Goal: Task Accomplishment & Management: Manage account settings

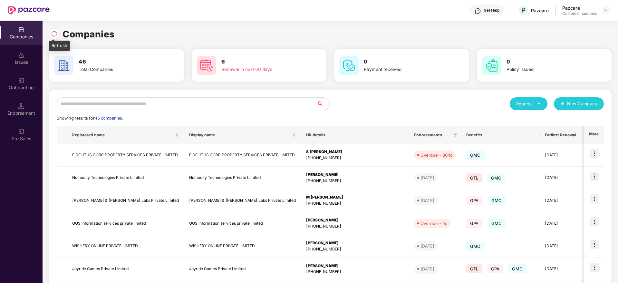
click at [53, 35] on img at bounding box center [54, 34] width 6 height 6
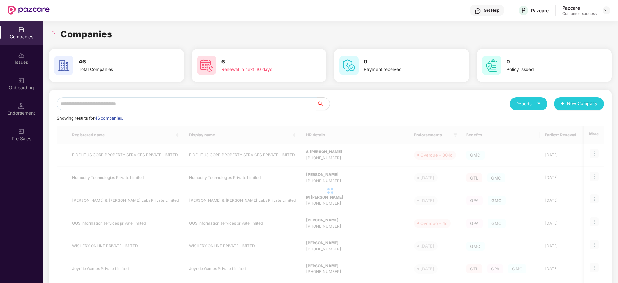
click at [176, 103] on input "text" at bounding box center [187, 103] width 260 height 13
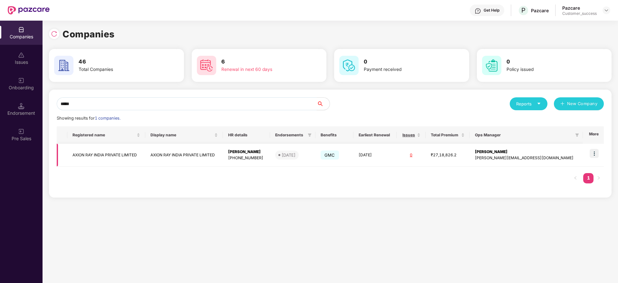
type input "*****"
click at [594, 155] on img at bounding box center [594, 153] width 9 height 9
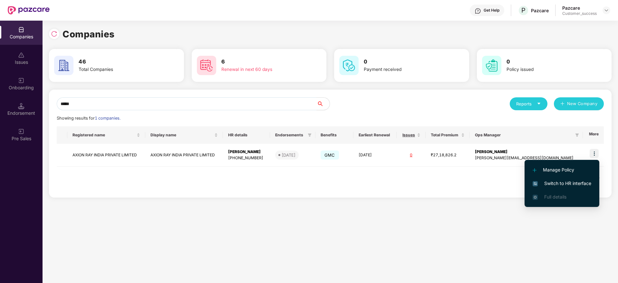
click at [574, 184] on span "Switch to HR interface" at bounding box center [562, 183] width 59 height 7
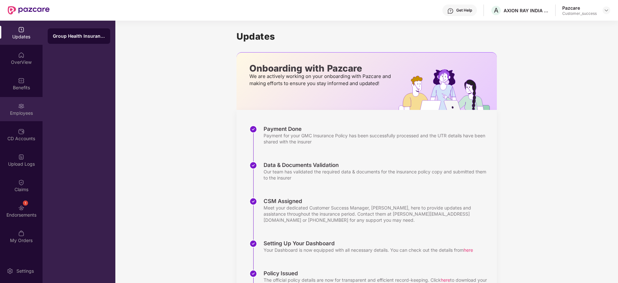
click at [24, 111] on div "Employees" at bounding box center [21, 113] width 43 height 6
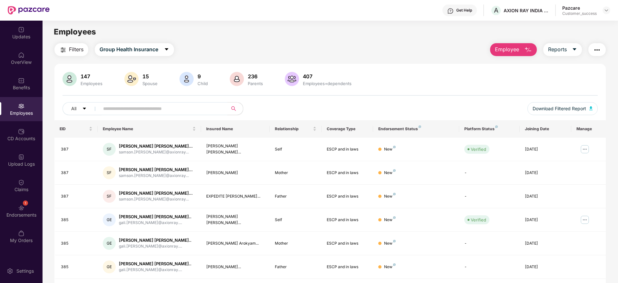
click at [174, 106] on input "text" at bounding box center [161, 109] width 116 height 10
click at [300, 56] on div "Filters Group Health Insurance Employee Reports 147 Employees 15 Spouse 9 Child…" at bounding box center [329, 219] width 551 height 353
click at [205, 110] on input "text" at bounding box center [161, 109] width 116 height 10
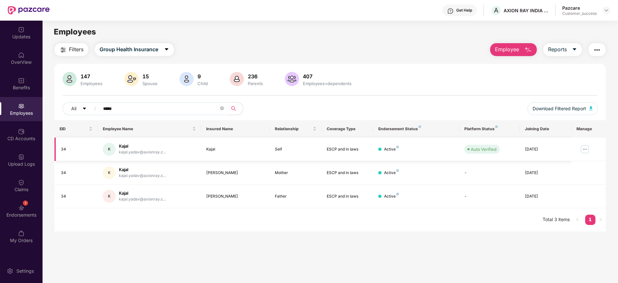
type input "*****"
click at [584, 148] on img at bounding box center [585, 149] width 10 height 10
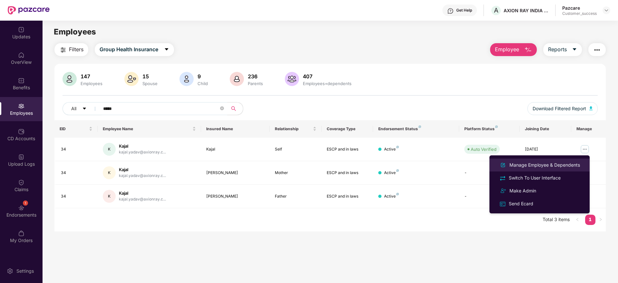
click at [555, 162] on div "Manage Employee & Dependents" at bounding box center [544, 164] width 73 height 7
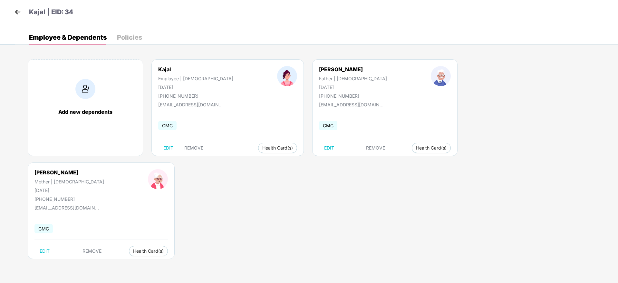
click at [16, 10] on img at bounding box center [18, 12] width 10 height 10
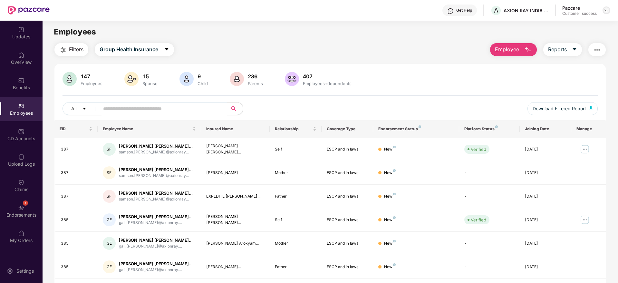
click at [607, 11] on img at bounding box center [606, 10] width 5 height 5
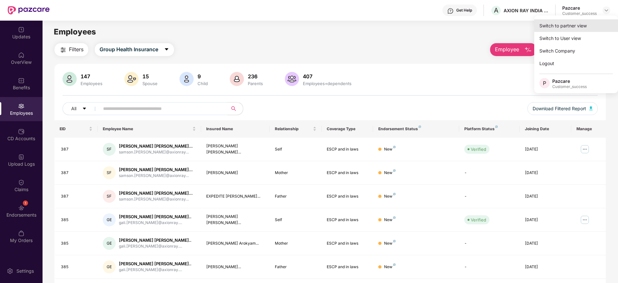
click at [592, 22] on div "Switch to partner view" at bounding box center [576, 25] width 84 height 13
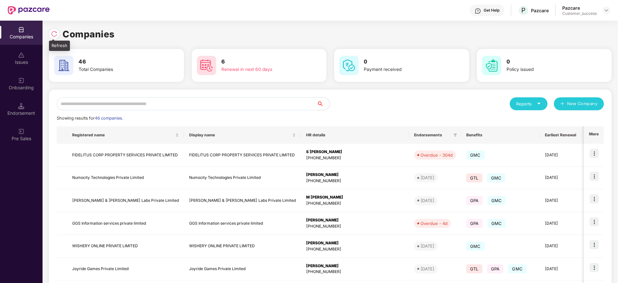
click at [53, 31] on img at bounding box center [54, 34] width 6 height 6
click at [53, 35] on img at bounding box center [54, 34] width 6 height 6
drag, startPoint x: 116, startPoint y: 34, endPoint x: 50, endPoint y: 34, distance: 65.7
click at [50, 34] on div "Companies" at bounding box center [330, 34] width 563 height 14
click at [50, 34] on div at bounding box center [54, 34] width 10 height 10
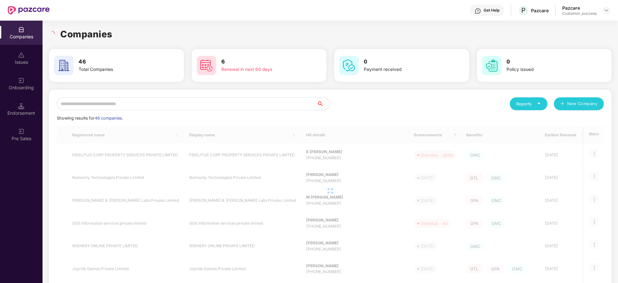
click at [80, 33] on h1 "Companies" at bounding box center [86, 34] width 52 height 14
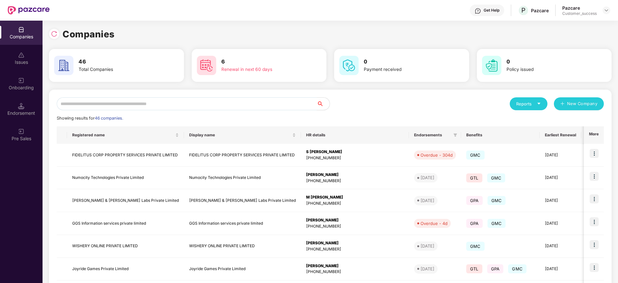
click at [162, 105] on input "text" at bounding box center [187, 103] width 260 height 13
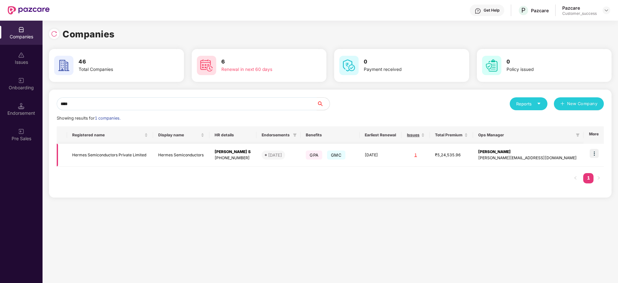
type input "****"
click at [595, 155] on img at bounding box center [594, 153] width 9 height 9
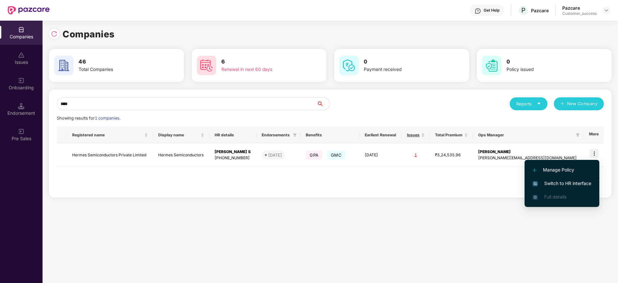
click at [574, 187] on li "Switch to HR interface" at bounding box center [562, 184] width 75 height 14
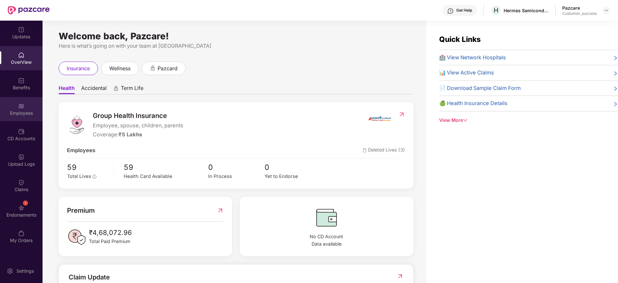
click at [23, 109] on img at bounding box center [21, 106] width 6 height 6
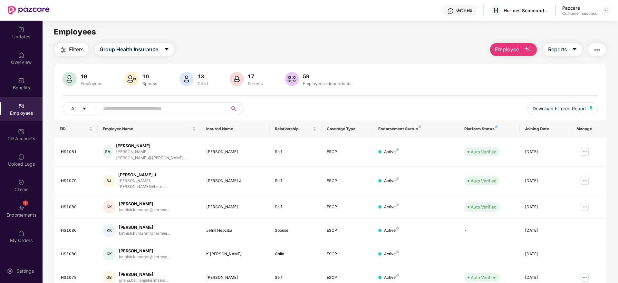
click at [204, 106] on input "text" at bounding box center [161, 109] width 116 height 10
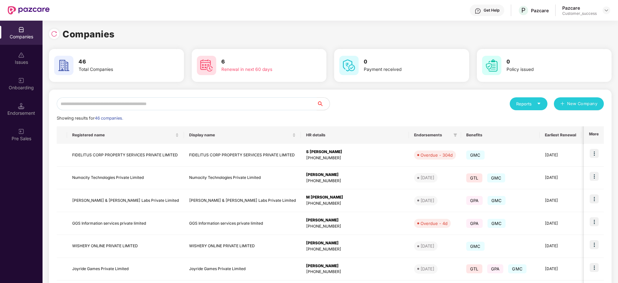
click at [220, 104] on input "text" at bounding box center [187, 103] width 260 height 13
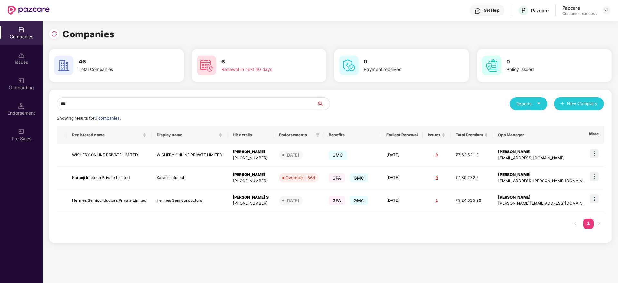
drag, startPoint x: 109, startPoint y: 103, endPoint x: 76, endPoint y: 103, distance: 32.2
click at [76, 103] on input "***" at bounding box center [187, 103] width 260 height 13
drag, startPoint x: 85, startPoint y: 102, endPoint x: 51, endPoint y: 107, distance: 34.8
click at [51, 107] on div "*** Reports New Company Showing results for 3 companies. Registered name Displa…" at bounding box center [330, 166] width 563 height 153
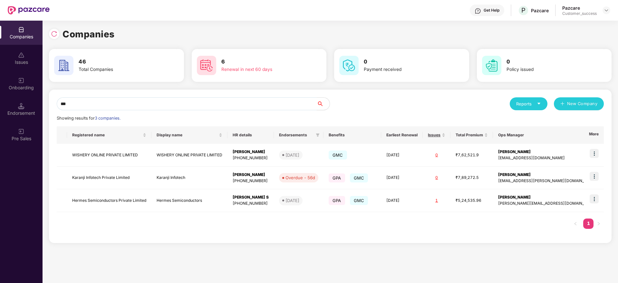
click at [80, 104] on input "***" at bounding box center [187, 103] width 260 height 13
click at [32, 105] on div "Companies Issues Onboarding Endorsement Pre Sales Companies 46 Total Companies …" at bounding box center [309, 152] width 618 height 262
type input "***"
click at [593, 199] on img at bounding box center [594, 198] width 9 height 9
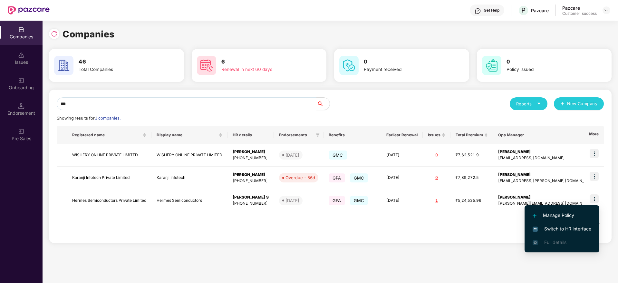
click at [571, 229] on span "Switch to HR interface" at bounding box center [562, 228] width 59 height 7
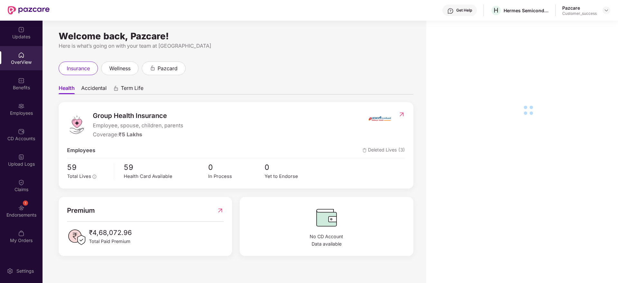
click at [24, 104] on div "Employees" at bounding box center [21, 109] width 43 height 24
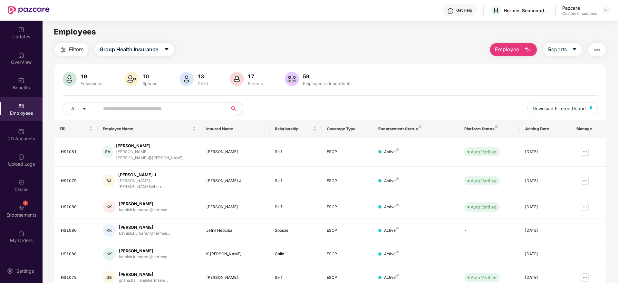
click at [142, 107] on input "text" at bounding box center [161, 109] width 116 height 10
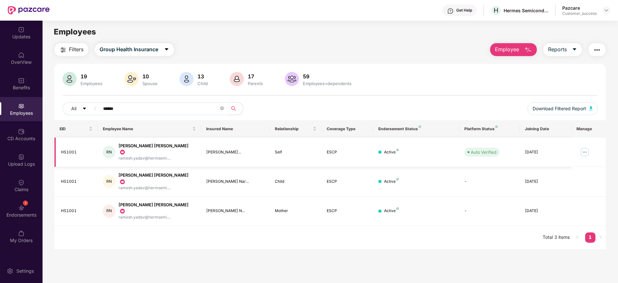
type input "******"
click at [585, 149] on img at bounding box center [585, 152] width 10 height 10
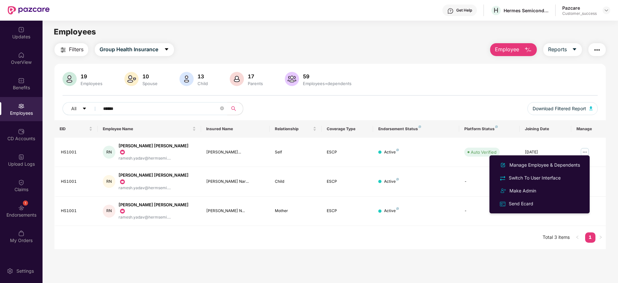
click at [526, 250] on main "Employees Filters Group Health Insurance Employee Reports 19 Employees 10 Spous…" at bounding box center [330, 162] width 575 height 283
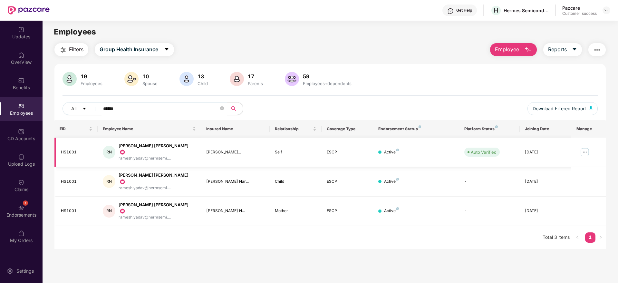
click at [586, 143] on td at bounding box center [588, 152] width 34 height 29
click at [585, 148] on img at bounding box center [585, 152] width 10 height 10
click at [488, 255] on main "Employees Filters Group Health Insurance Employee Reports 19 Employees 10 Spous…" at bounding box center [330, 162] width 575 height 283
click at [223, 109] on icon "close-circle" at bounding box center [222, 108] width 4 height 4
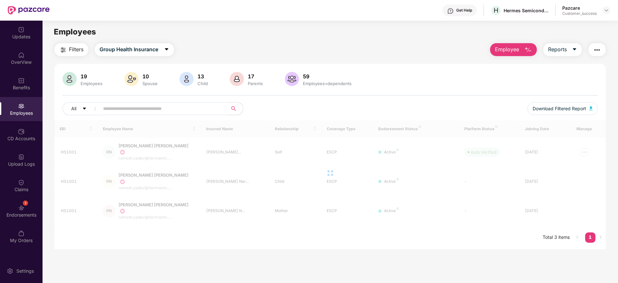
click at [437, 61] on div "Filters Group Health Insurance Employee Reports 19 Employees 10 Spouse 13 Child…" at bounding box center [329, 146] width 551 height 206
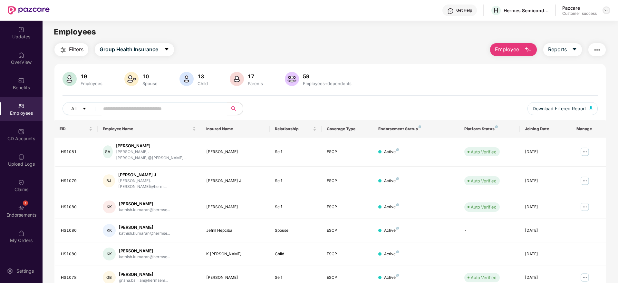
click at [607, 10] on img at bounding box center [606, 10] width 5 height 5
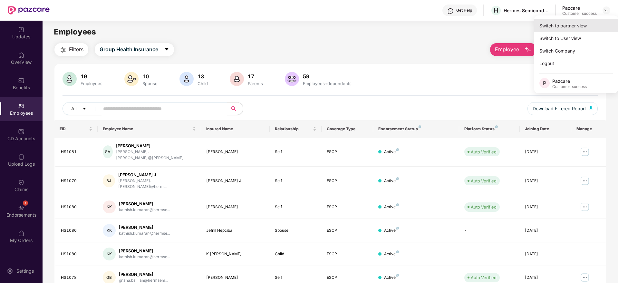
click at [580, 20] on div "Switch to partner view" at bounding box center [576, 25] width 84 height 13
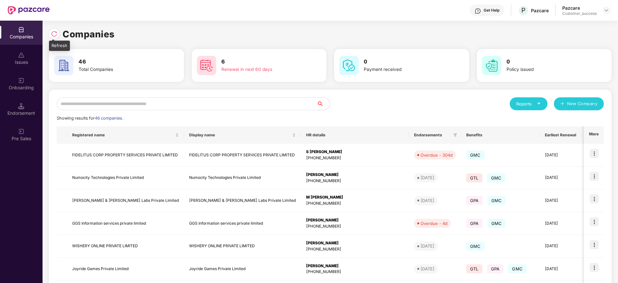
click at [55, 34] on img at bounding box center [54, 34] width 6 height 6
drag, startPoint x: 118, startPoint y: 33, endPoint x: 47, endPoint y: 36, distance: 70.9
click at [47, 36] on div "Companies 46 Total Companies 6 Renewal in next 60 days 0 Payment received 0 Pol…" at bounding box center [330, 152] width 575 height 262
click at [57, 34] on img at bounding box center [54, 34] width 6 height 6
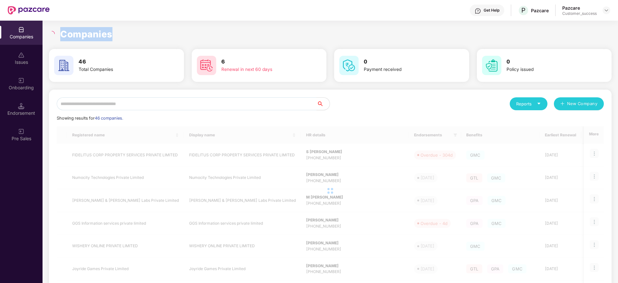
click at [86, 33] on h1 "Companies" at bounding box center [86, 34] width 52 height 14
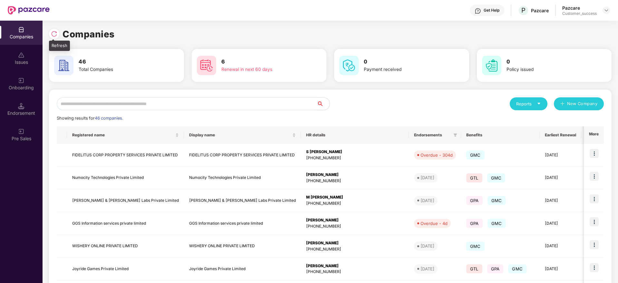
click at [57, 34] on img at bounding box center [54, 34] width 6 height 6
drag, startPoint x: 120, startPoint y: 34, endPoint x: 54, endPoint y: 31, distance: 65.8
click at [54, 31] on div "Companies" at bounding box center [330, 34] width 563 height 14
click at [53, 33] on img at bounding box center [54, 34] width 6 height 6
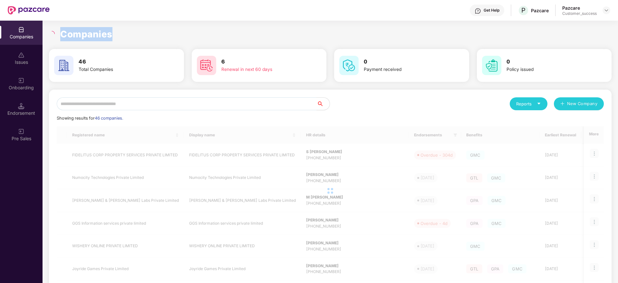
click at [89, 32] on h1 "Companies" at bounding box center [86, 34] width 52 height 14
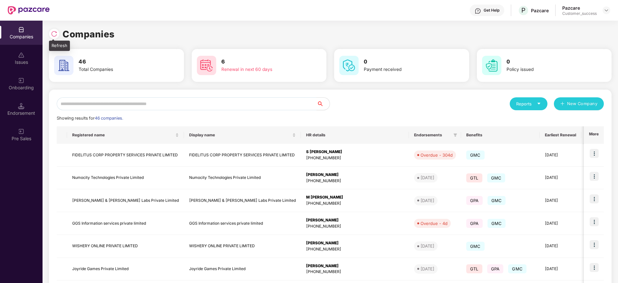
click at [53, 35] on img at bounding box center [54, 34] width 6 height 6
drag, startPoint x: 118, startPoint y: 34, endPoint x: 54, endPoint y: 34, distance: 63.8
click at [54, 34] on div "Companies" at bounding box center [330, 34] width 563 height 14
click at [54, 34] on img at bounding box center [54, 34] width 6 height 6
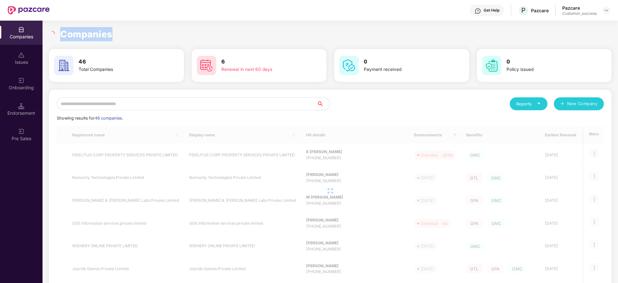
click at [82, 34] on h1 "Companies" at bounding box center [86, 34] width 52 height 14
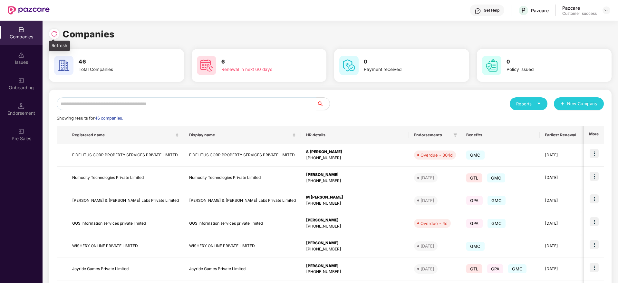
click at [59, 29] on div at bounding box center [56, 33] width 14 height 12
click at [55, 31] on img at bounding box center [54, 34] width 6 height 6
click at [225, 104] on input "text" at bounding box center [187, 103] width 260 height 13
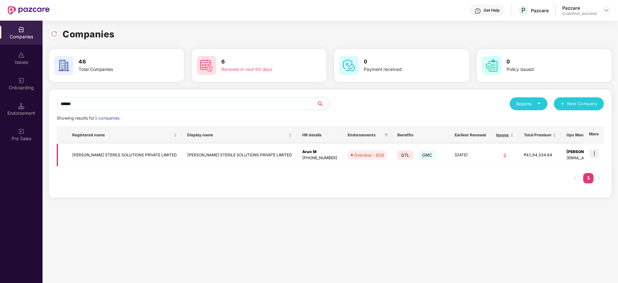
type input "******"
click at [597, 153] on img at bounding box center [594, 153] width 9 height 9
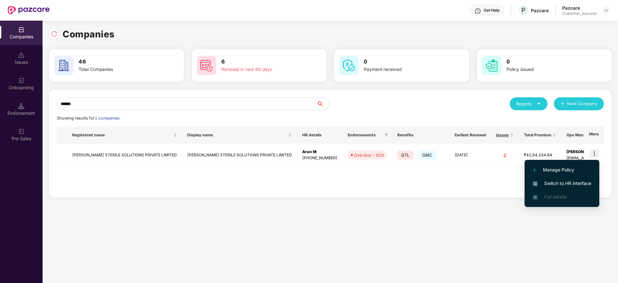
click at [566, 183] on span "Switch to HR interface" at bounding box center [562, 183] width 59 height 7
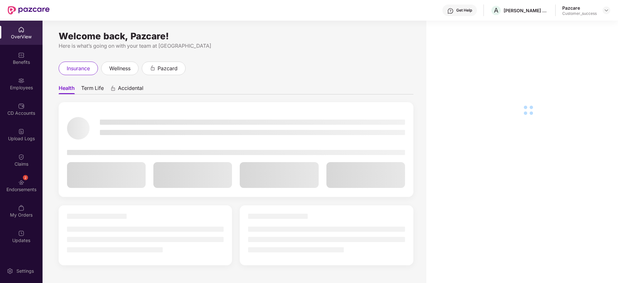
click at [21, 84] on div "Employees" at bounding box center [21, 84] width 43 height 24
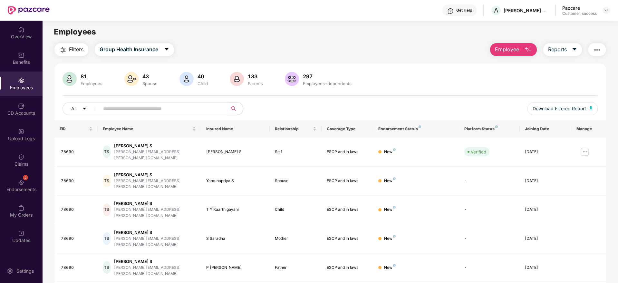
click at [147, 108] on input "text" at bounding box center [161, 109] width 116 height 10
paste input "*****"
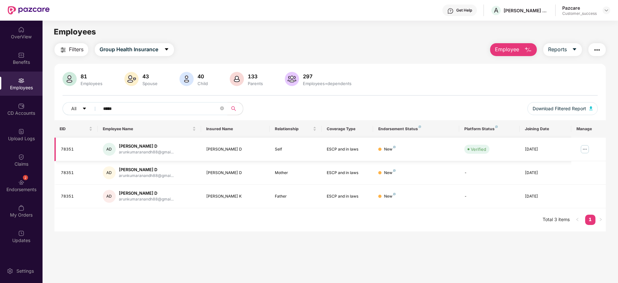
type input "*****"
click at [586, 146] on img at bounding box center [585, 149] width 10 height 10
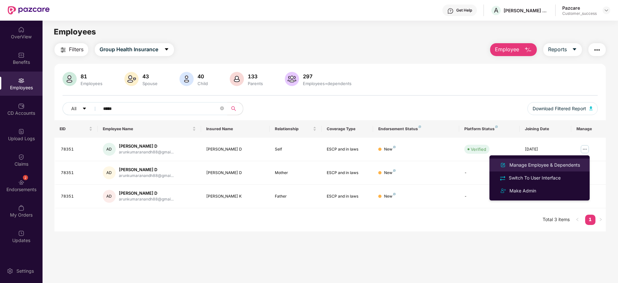
click at [567, 164] on div "Manage Employee & Dependents" at bounding box center [544, 164] width 73 height 7
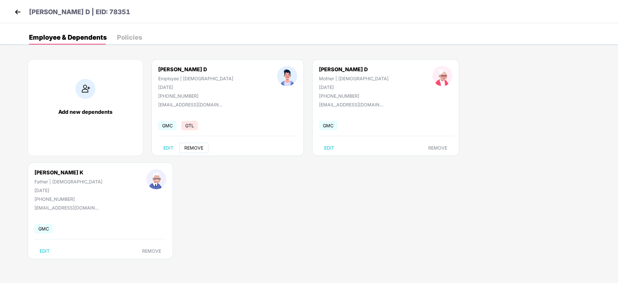
click at [193, 146] on span "REMOVE" at bounding box center [193, 147] width 19 height 5
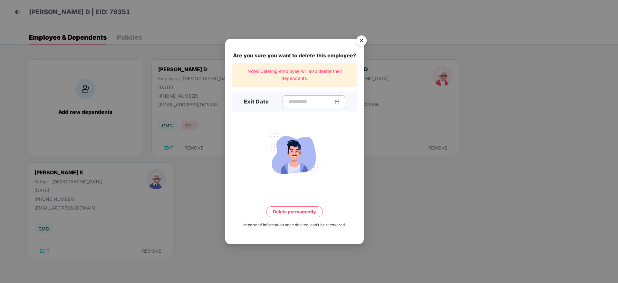
click at [321, 101] on input at bounding box center [311, 101] width 46 height 7
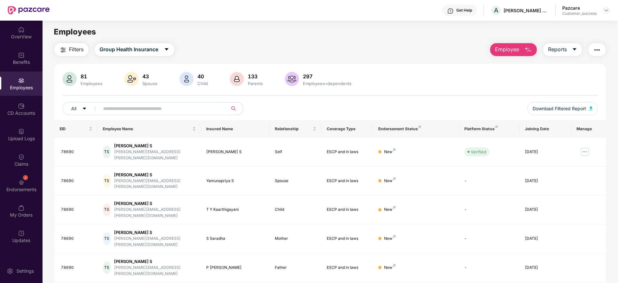
click at [201, 110] on input "text" at bounding box center [161, 109] width 116 height 10
paste input "*****"
type input "*****"
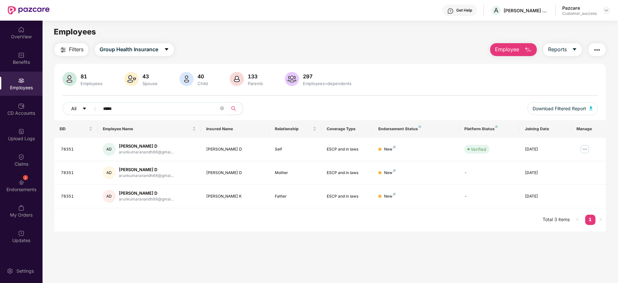
drag, startPoint x: 121, startPoint y: 108, endPoint x: 65, endPoint y: 109, distance: 56.4
click at [65, 109] on div "All *****" at bounding box center [219, 108] width 312 height 13
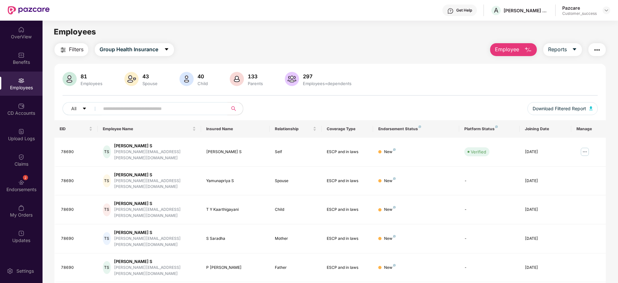
paste input "*****"
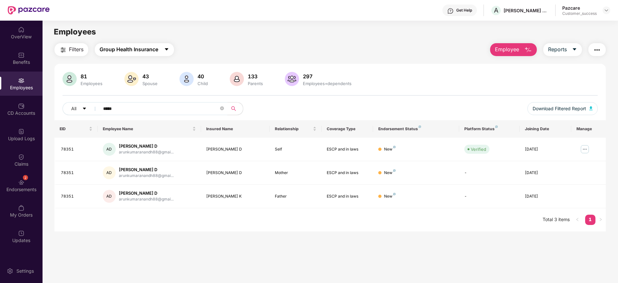
paste input "text"
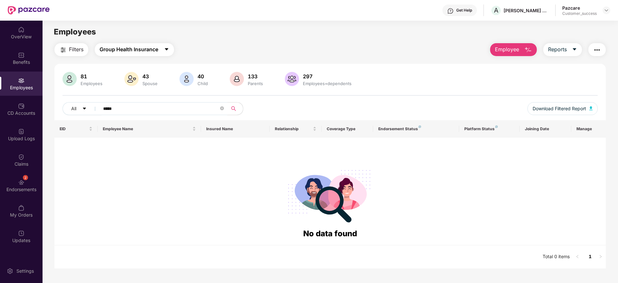
paste input "text"
click at [146, 47] on span "Group Health Insurance" at bounding box center [129, 49] width 59 height 8
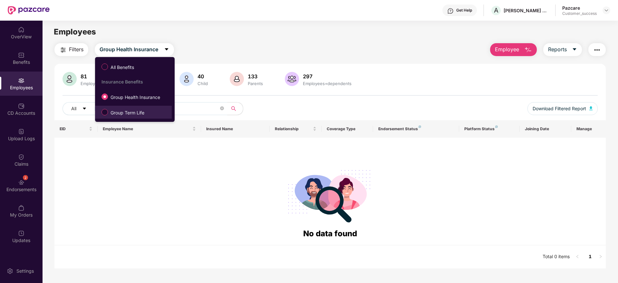
click at [139, 112] on span "Group Term Life" at bounding box center [127, 112] width 39 height 7
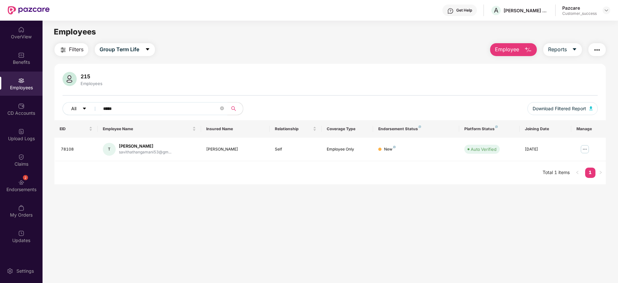
drag, startPoint x: 172, startPoint y: 108, endPoint x: 70, endPoint y: 110, distance: 102.5
click at [70, 110] on div "All *****" at bounding box center [219, 108] width 312 height 13
paste input "text"
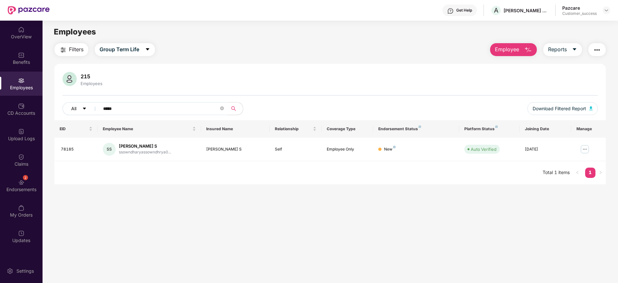
paste input "text"
type input "*****"
